Goal: Information Seeking & Learning: Find specific page/section

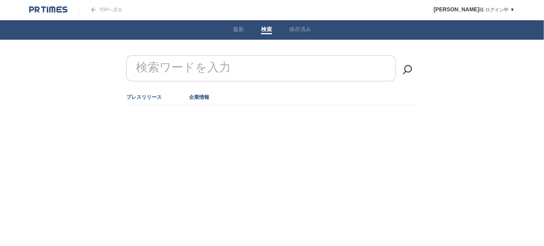
click at [199, 96] on link "企業情報" at bounding box center [199, 97] width 20 height 6
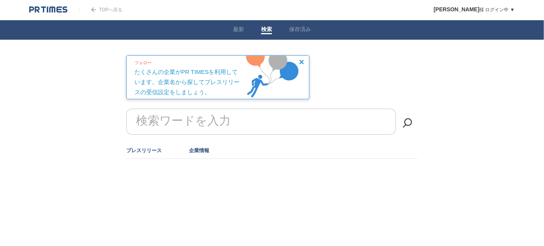
click at [153, 150] on link "プレスリリース" at bounding box center [143, 151] width 35 height 6
click at [183, 109] on form "検索ワードを入力" at bounding box center [271, 109] width 291 height 0
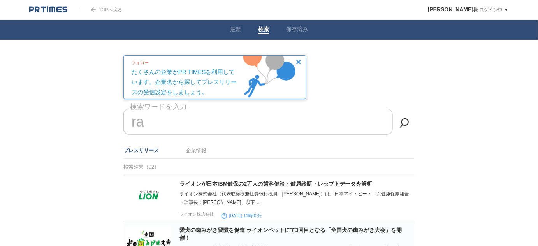
type input "r"
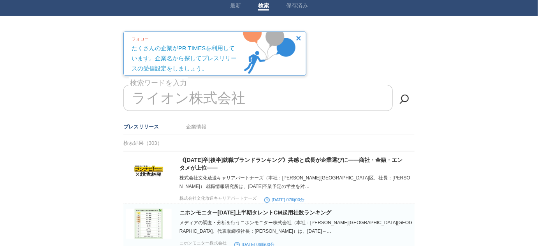
scroll to position [35, 0]
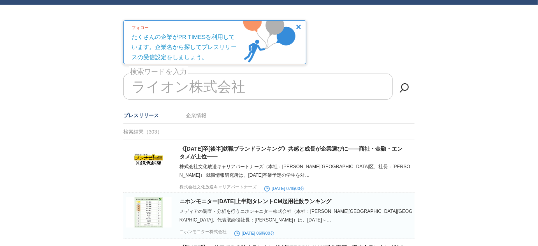
drag, startPoint x: 248, startPoint y: 88, endPoint x: 118, endPoint y: 84, distance: 129.7
drag, startPoint x: 136, startPoint y: 86, endPoint x: 246, endPoint y: 86, distance: 110.6
click at [246, 86] on input "ライオン株式会社" at bounding box center [257, 87] width 269 height 26
type input "ライオン株式会社"
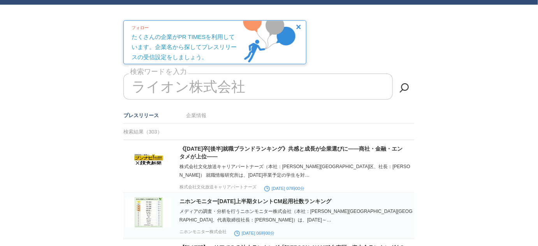
click at [199, 111] on li "企業情報" at bounding box center [196, 115] width 20 height 13
click at [197, 116] on link "企業情報" at bounding box center [196, 116] width 20 height 6
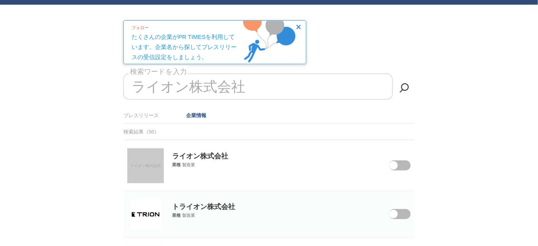
click at [142, 159] on link "ライオン株式会社" at bounding box center [145, 165] width 37 height 35
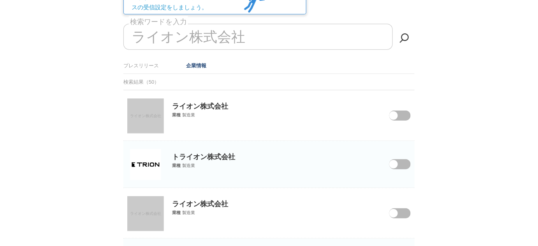
scroll to position [141, 0]
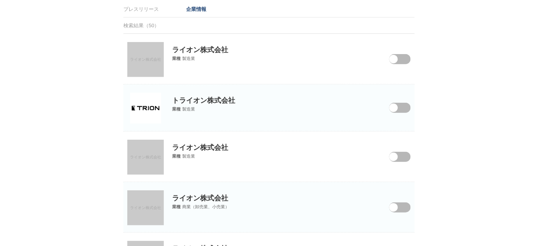
click at [137, 155] on span "ライオン株式会社" at bounding box center [145, 157] width 31 height 4
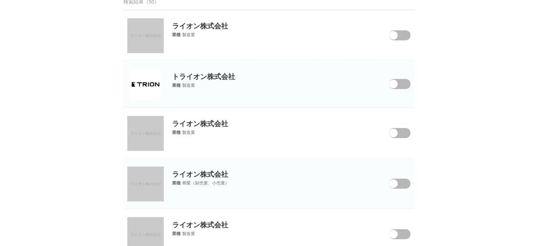
scroll to position [177, 0]
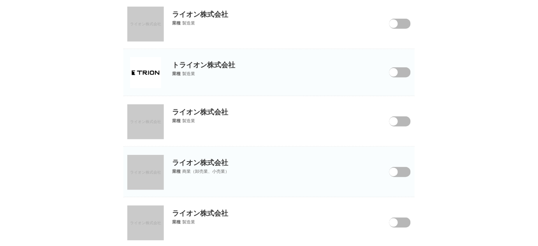
click at [149, 170] on span "ライオン株式会社" at bounding box center [145, 172] width 31 height 4
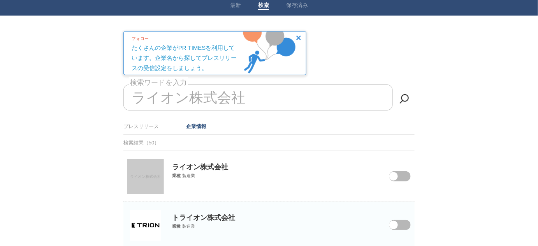
scroll to position [106, 0]
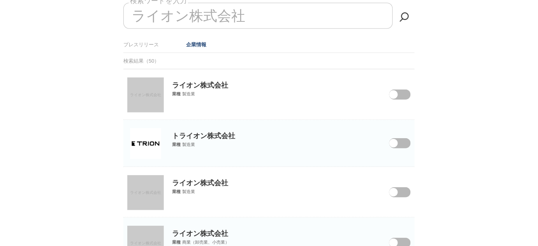
click at [141, 94] on span "ライオン株式会社" at bounding box center [145, 95] width 31 height 4
click at [150, 188] on link "ライオン株式会社" at bounding box center [145, 192] width 37 height 35
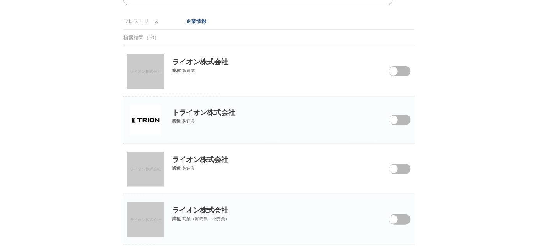
scroll to position [141, 0]
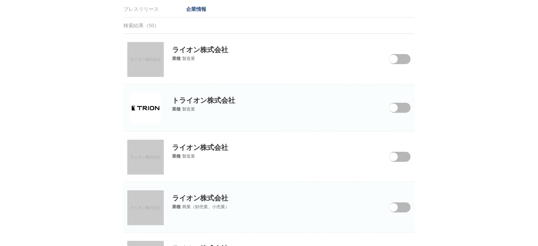
click at [155, 201] on link "ライオン株式会社" at bounding box center [145, 207] width 37 height 35
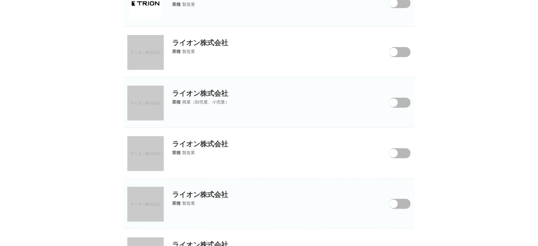
scroll to position [248, 0]
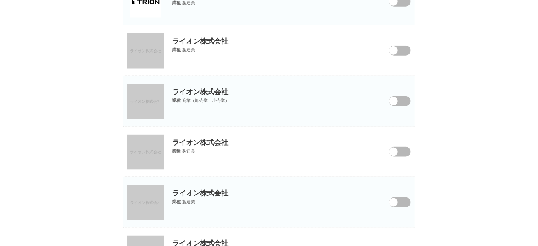
click at [164, 152] on link "ライオン株式会社" at bounding box center [145, 152] width 37 height 35
click at [210, 194] on p "ライオン株式会社" at bounding box center [268, 187] width 291 height 21
click at [139, 198] on link "ライオン株式会社" at bounding box center [145, 202] width 37 height 35
click at [156, 155] on link "ライオン株式会社" at bounding box center [145, 152] width 37 height 35
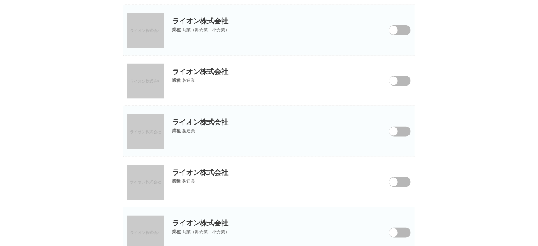
scroll to position [354, 0]
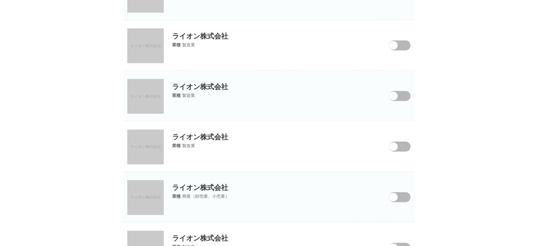
click at [147, 195] on span "ライオン株式会社" at bounding box center [145, 197] width 31 height 4
click at [146, 146] on span "ライオン株式会社" at bounding box center [145, 147] width 31 height 4
click at [189, 188] on p "ライオン株式会社" at bounding box center [268, 182] width 291 height 21
click at [140, 192] on link "ライオン株式会社" at bounding box center [145, 197] width 37 height 35
click at [144, 142] on link "ライオン株式会社" at bounding box center [145, 147] width 37 height 35
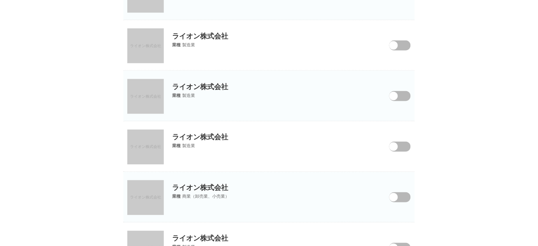
click at [139, 95] on span "ライオン株式会社" at bounding box center [145, 96] width 31 height 4
click at [153, 185] on link "ライオン株式会社" at bounding box center [145, 197] width 37 height 35
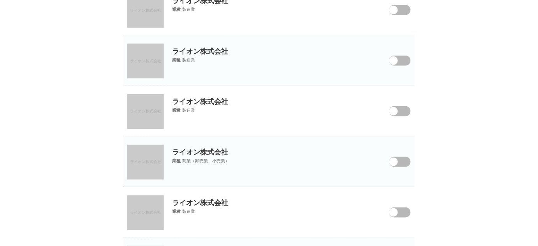
click at [141, 203] on link "ライオン株式会社" at bounding box center [145, 212] width 37 height 35
click at [156, 213] on span "ライオン株式会社" at bounding box center [145, 213] width 31 height 4
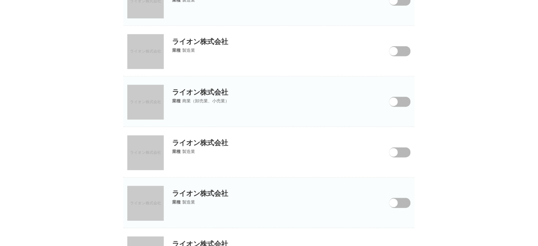
scroll to position [460, 0]
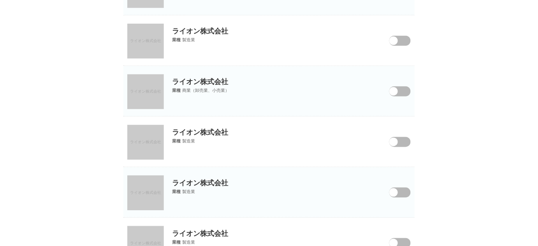
click at [151, 187] on link "ライオン株式会社" at bounding box center [145, 193] width 37 height 35
click at [187, 183] on p "ライオン株式会社" at bounding box center [268, 177] width 291 height 21
click at [136, 184] on link "ライオン株式会社" at bounding box center [145, 193] width 37 height 35
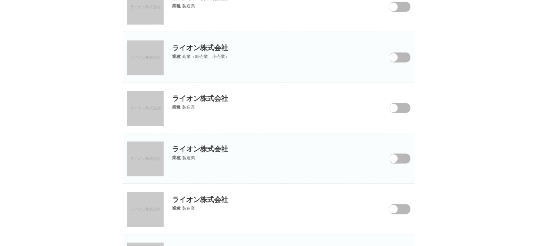
scroll to position [495, 0]
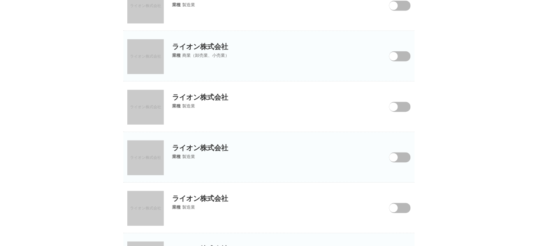
click at [151, 195] on link "ライオン株式会社" at bounding box center [145, 208] width 37 height 35
click at [155, 202] on link "ライオン株式会社" at bounding box center [145, 208] width 37 height 35
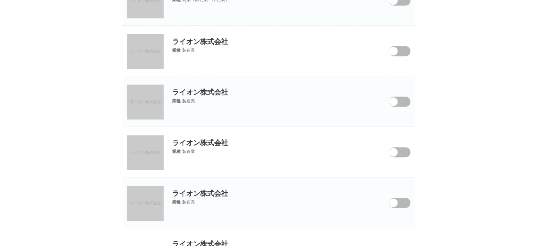
scroll to position [566, 0]
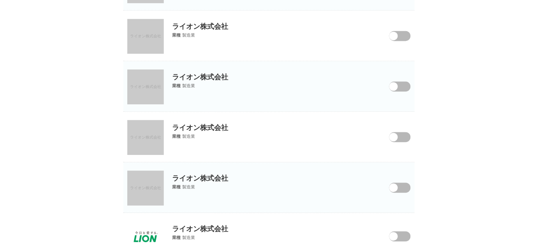
click at [143, 181] on link "ライオン株式会社" at bounding box center [145, 188] width 37 height 35
click at [145, 180] on link "ライオン株式会社" at bounding box center [145, 188] width 37 height 35
click at [146, 226] on img at bounding box center [145, 236] width 31 height 31
click at [156, 188] on span "ライオン株式会社" at bounding box center [145, 188] width 31 height 4
click at [147, 233] on img at bounding box center [145, 236] width 31 height 31
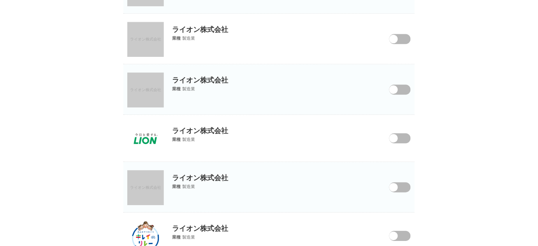
scroll to position [672, 0]
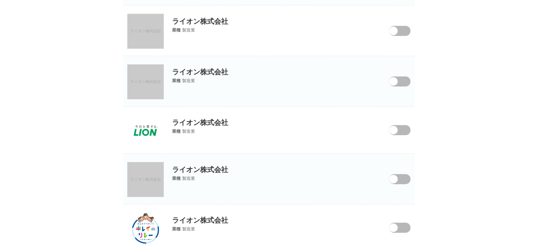
click at [149, 189] on link "ライオン株式会社" at bounding box center [145, 179] width 37 height 35
click at [148, 173] on link "ライオン株式会社" at bounding box center [145, 179] width 37 height 35
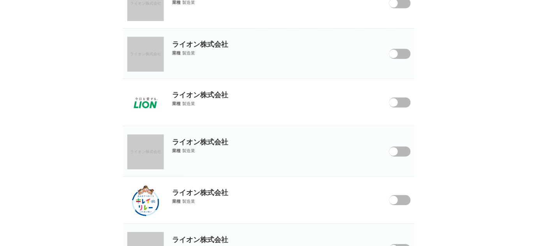
scroll to position [708, 0]
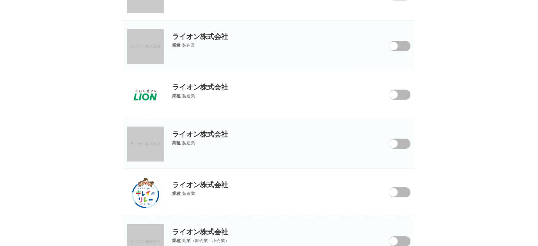
click at [134, 199] on img at bounding box center [145, 192] width 27 height 31
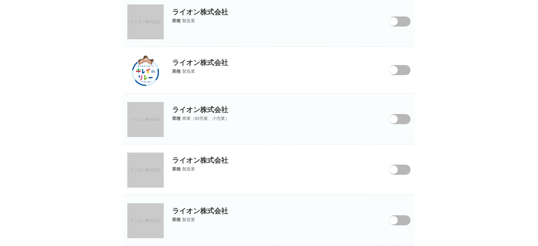
scroll to position [813, 0]
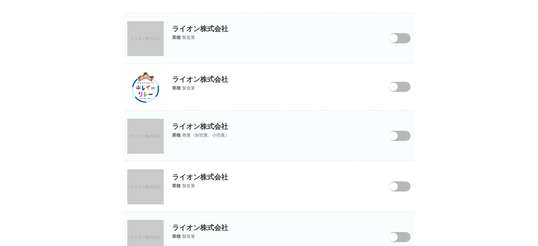
click at [138, 126] on link "ライオン株式会社" at bounding box center [145, 136] width 37 height 35
click at [148, 134] on span "ライオン株式会社" at bounding box center [145, 136] width 31 height 4
click at [143, 173] on link "ライオン株式会社" at bounding box center [145, 186] width 37 height 35
click at [154, 185] on span "ライオン株式会社" at bounding box center [145, 187] width 31 height 4
click at [148, 229] on link "ライオン株式会社" at bounding box center [145, 237] width 37 height 35
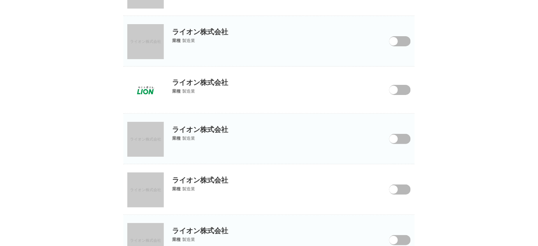
scroll to position [1026, 0]
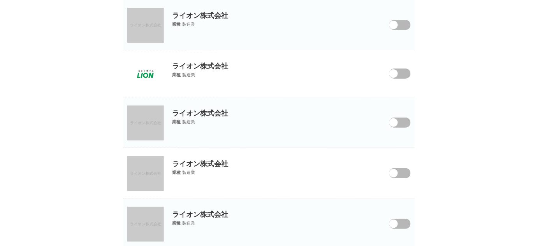
click at [151, 72] on img at bounding box center [145, 74] width 37 height 26
click at [153, 127] on link "ライオン株式会社" at bounding box center [145, 123] width 37 height 35
click at [153, 210] on link "ライオン株式会社" at bounding box center [145, 224] width 37 height 35
click at [158, 181] on link "ライオン株式会社" at bounding box center [145, 173] width 37 height 35
click at [150, 66] on img at bounding box center [145, 74] width 37 height 26
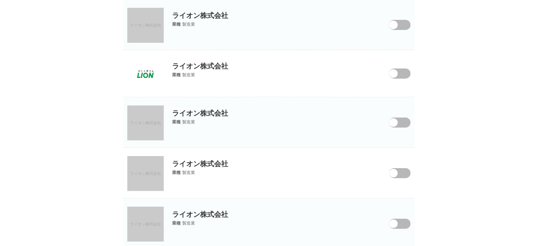
click at [153, 122] on span "ライオン株式会社" at bounding box center [145, 123] width 31 height 4
click at [144, 171] on span "ライオン株式会社" at bounding box center [145, 173] width 31 height 4
click at [142, 166] on link "ライオン株式会社" at bounding box center [145, 173] width 37 height 35
click at [144, 229] on link "ライオン株式会社" at bounding box center [145, 224] width 37 height 35
click at [157, 212] on link "ライオン株式会社" at bounding box center [145, 224] width 37 height 35
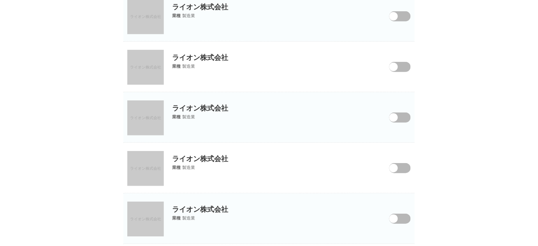
scroll to position [1167, 0]
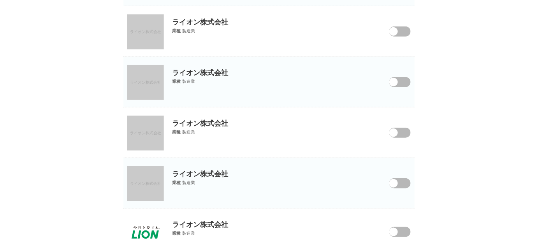
click at [144, 137] on link "ライオン株式会社" at bounding box center [145, 133] width 37 height 35
click at [153, 176] on link "ライオン株式会社" at bounding box center [145, 183] width 37 height 35
click at [147, 30] on span "ライオン株式会社" at bounding box center [145, 32] width 31 height 4
click at [146, 91] on link "ライオン株式会社" at bounding box center [145, 82] width 37 height 35
click at [145, 137] on link "ライオン株式会社" at bounding box center [145, 133] width 37 height 35
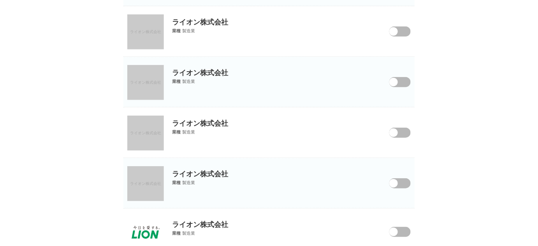
click at [139, 183] on link "ライオン株式会社" at bounding box center [145, 183] width 37 height 35
click at [142, 131] on span "ライオン株式会社" at bounding box center [145, 133] width 31 height 4
click at [145, 189] on link "ライオン株式会社" at bounding box center [145, 183] width 37 height 35
click at [138, 222] on img at bounding box center [145, 232] width 37 height 21
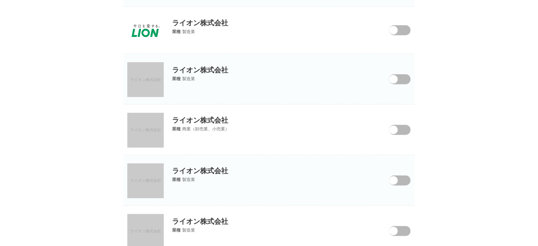
scroll to position [1380, 0]
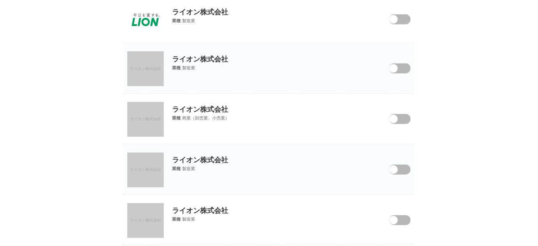
click at [142, 67] on span "ライオン株式会社" at bounding box center [145, 69] width 31 height 4
click at [153, 67] on span "ライオン株式会社" at bounding box center [145, 69] width 31 height 4
click at [151, 113] on link "ライオン株式会社" at bounding box center [145, 119] width 37 height 35
click at [153, 160] on link "ライオン株式会社" at bounding box center [145, 170] width 37 height 35
click at [152, 168] on span "ライオン株式会社" at bounding box center [145, 170] width 31 height 4
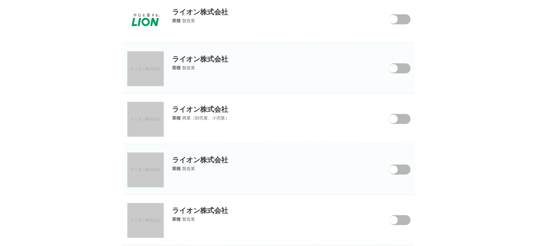
click at [149, 213] on link "ライオン株式会社" at bounding box center [145, 220] width 37 height 35
click at [160, 218] on span "ライオン株式会社" at bounding box center [145, 220] width 31 height 4
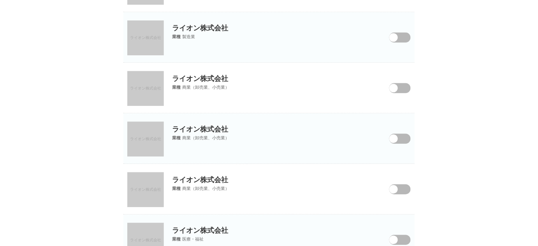
scroll to position [1628, 0]
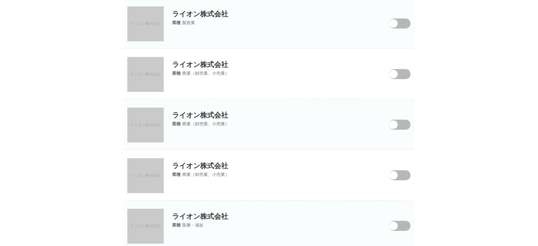
click at [146, 21] on span "ライオン株式会社" at bounding box center [145, 23] width 31 height 4
click at [147, 73] on link "ライオン株式会社" at bounding box center [145, 74] width 37 height 35
click at [151, 129] on link "ライオン株式会社" at bounding box center [145, 124] width 37 height 35
click at [151, 173] on span "ライオン株式会社" at bounding box center [145, 175] width 31 height 4
click at [140, 224] on span "ライオン株式会社" at bounding box center [145, 226] width 31 height 4
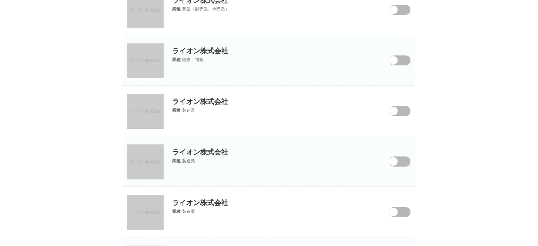
scroll to position [1804, 0]
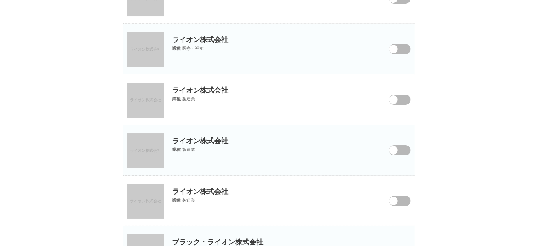
click at [149, 53] on link "ライオン株式会社" at bounding box center [145, 49] width 37 height 35
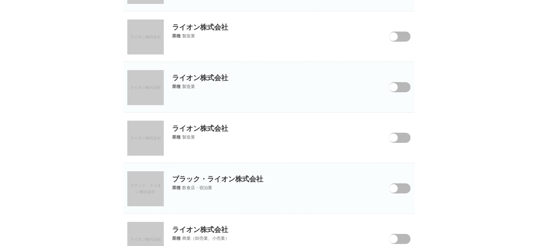
scroll to position [1875, 0]
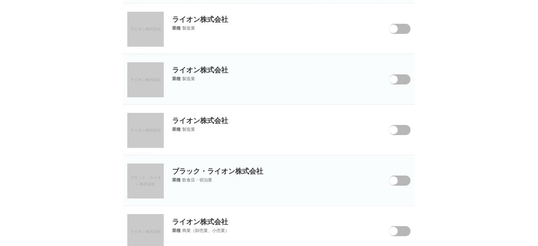
click at [151, 29] on link "ライオン株式会社" at bounding box center [145, 29] width 37 height 35
click at [157, 77] on span "ライオン株式会社" at bounding box center [145, 79] width 31 height 4
click at [154, 128] on span "ライオン株式会社" at bounding box center [145, 130] width 31 height 4
click at [150, 229] on span "ライオン株式会社" at bounding box center [145, 231] width 31 height 4
click at [158, 229] on span "ライオン株式会社" at bounding box center [145, 231] width 31 height 4
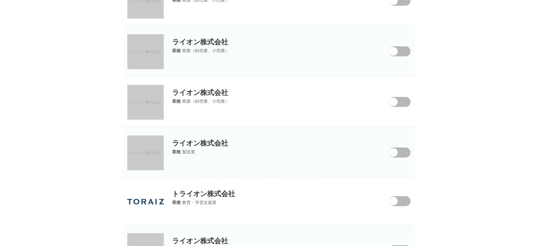
scroll to position [2123, 0]
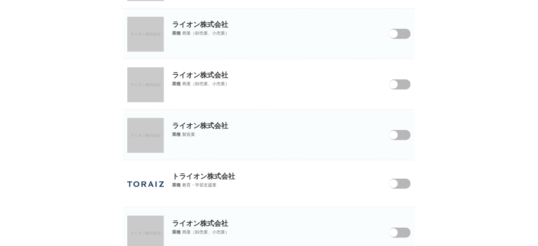
click at [142, 34] on link "ライオン株式会社" at bounding box center [145, 34] width 37 height 35
click at [137, 86] on link "ライオン株式会社" at bounding box center [145, 84] width 37 height 35
click at [144, 133] on span "ライオン株式会社" at bounding box center [145, 135] width 31 height 4
click at [151, 225] on link "ライオン株式会社" at bounding box center [145, 233] width 37 height 35
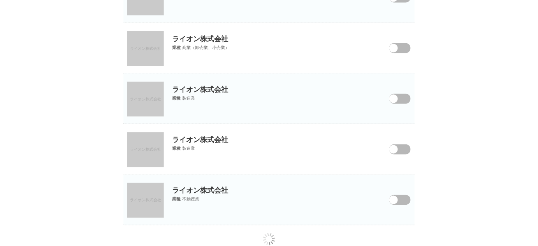
scroll to position [2371, 0]
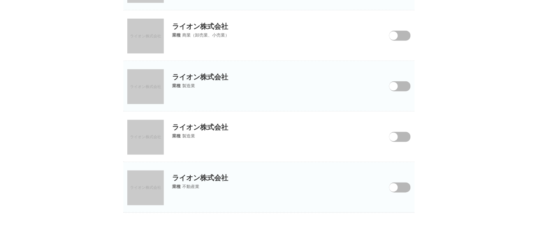
click at [154, 34] on span "ライオン株式会社" at bounding box center [145, 36] width 31 height 4
click at [151, 84] on span "ライオン株式会社" at bounding box center [145, 86] width 31 height 4
click at [136, 144] on link "ライオン株式会社" at bounding box center [145, 137] width 37 height 35
click at [151, 186] on span "ライオン株式会社" at bounding box center [145, 188] width 31 height 4
